Goal: Transaction & Acquisition: Book appointment/travel/reservation

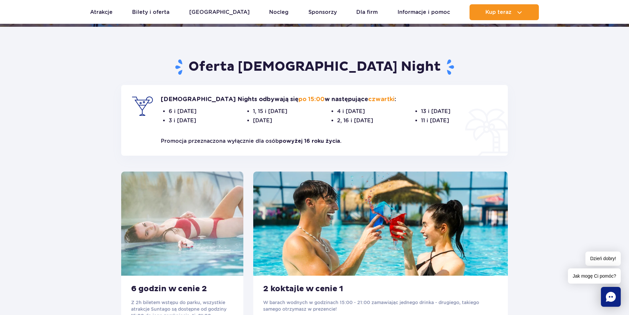
scroll to position [198, 0]
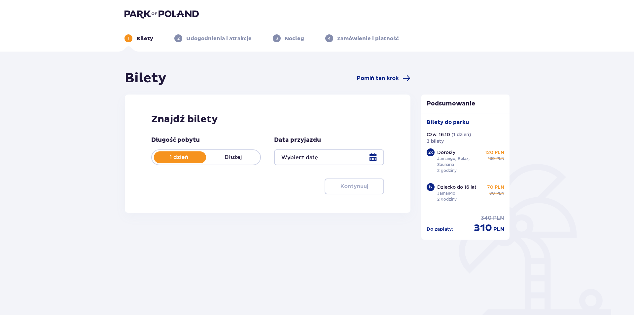
type input "[DATE]"
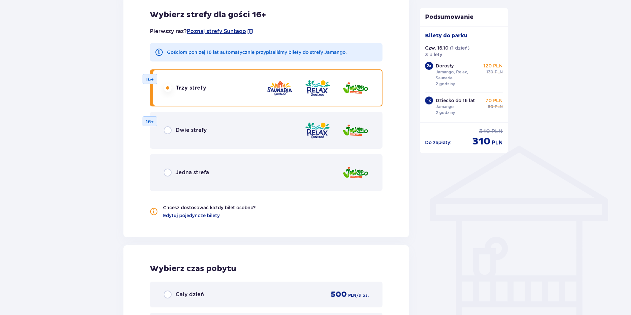
scroll to position [396, 0]
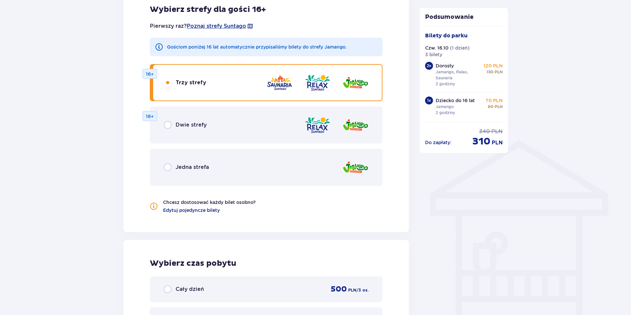
click at [171, 166] on input "radio" at bounding box center [168, 167] width 8 height 8
radio input "true"
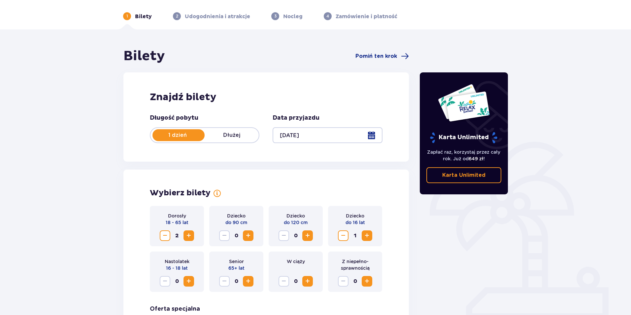
scroll to position [0, 0]
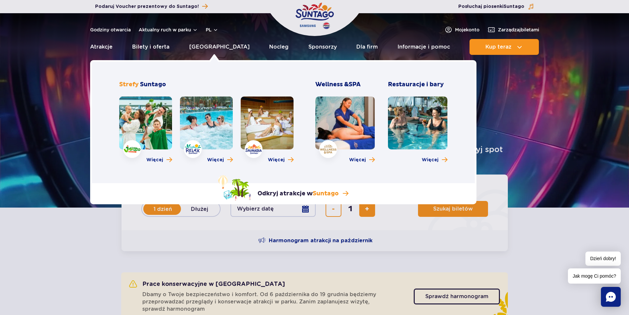
click at [144, 119] on link at bounding box center [145, 122] width 53 height 53
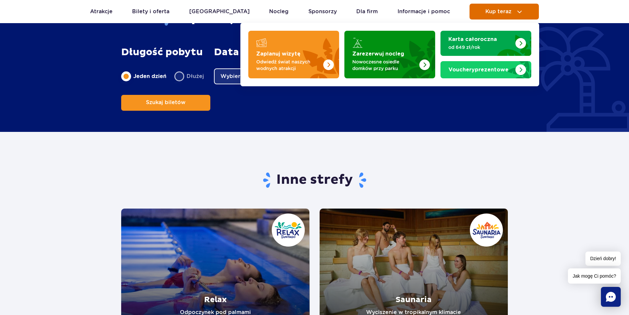
scroll to position [1123, 0]
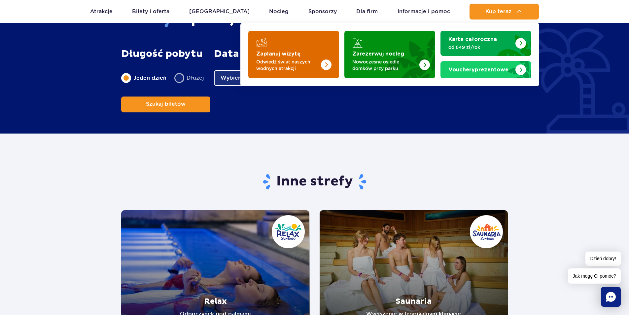
click at [302, 46] on img "Zaplanuj wizytę" at bounding box center [313, 53] width 53 height 52
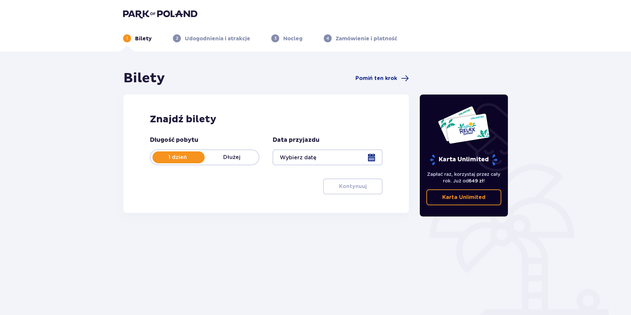
click at [307, 160] on div at bounding box center [328, 157] width 110 height 16
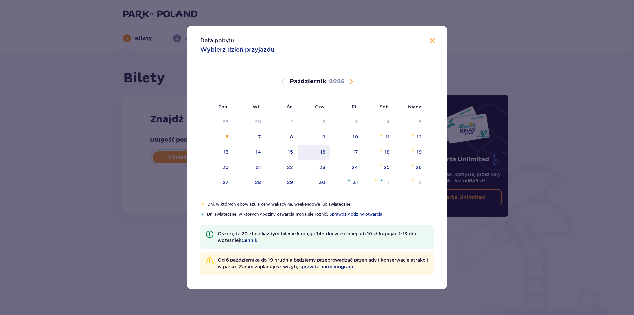
click at [325, 153] on div "16" at bounding box center [322, 152] width 5 height 7
type input "16.10.25"
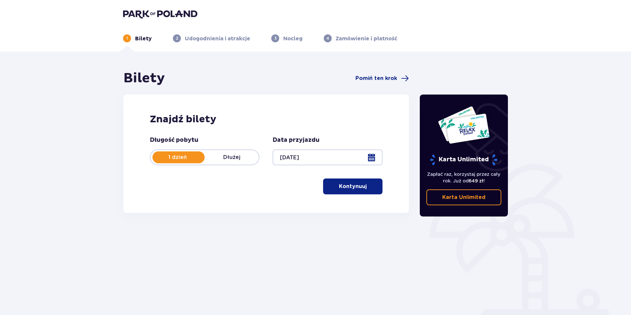
click at [357, 184] on p "Kontynuuj" at bounding box center [353, 186] width 28 height 7
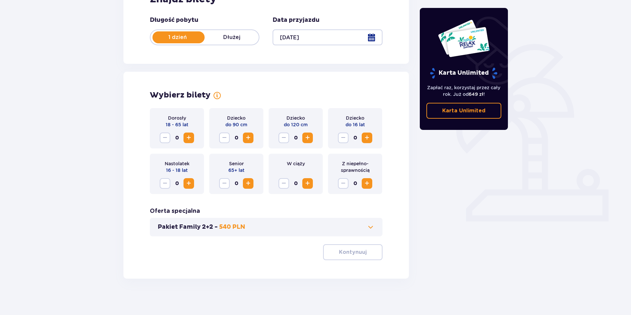
scroll to position [123, 0]
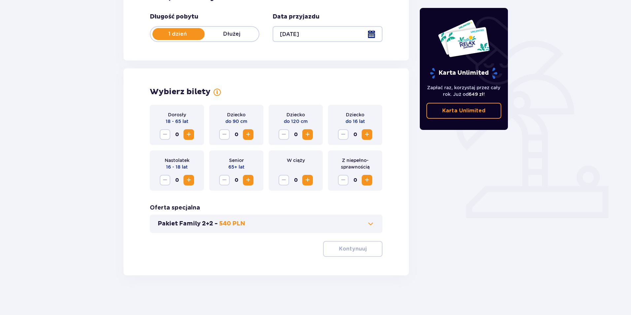
click at [189, 136] on span "Zwiększ" at bounding box center [189, 134] width 8 height 8
click at [368, 138] on span "Zwiększ" at bounding box center [367, 134] width 8 height 8
click at [343, 248] on p "Kontynuuj" at bounding box center [353, 248] width 28 height 7
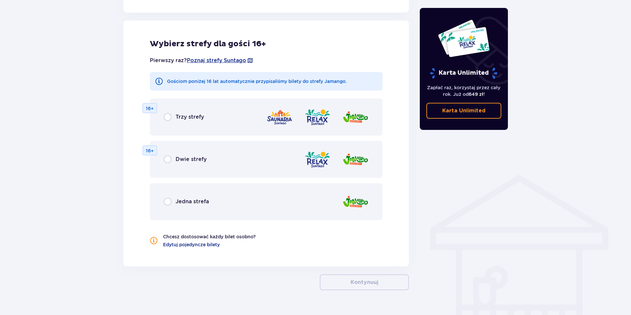
scroll to position [367, 0]
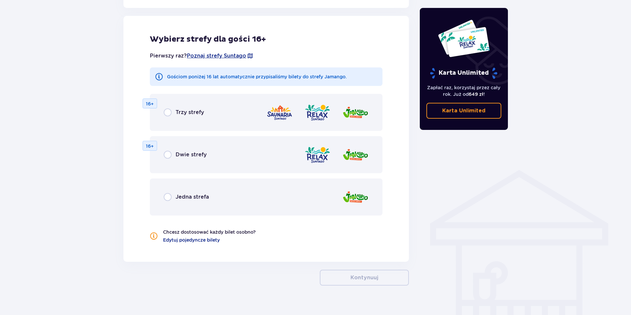
click at [215, 202] on div "Jedna strefa" at bounding box center [266, 196] width 233 height 37
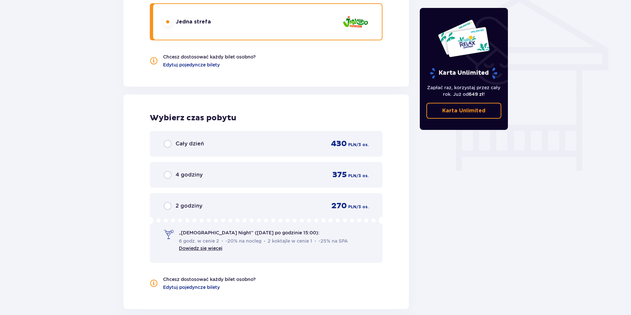
scroll to position [566, 0]
